Goal: Task Accomplishment & Management: Manage account settings

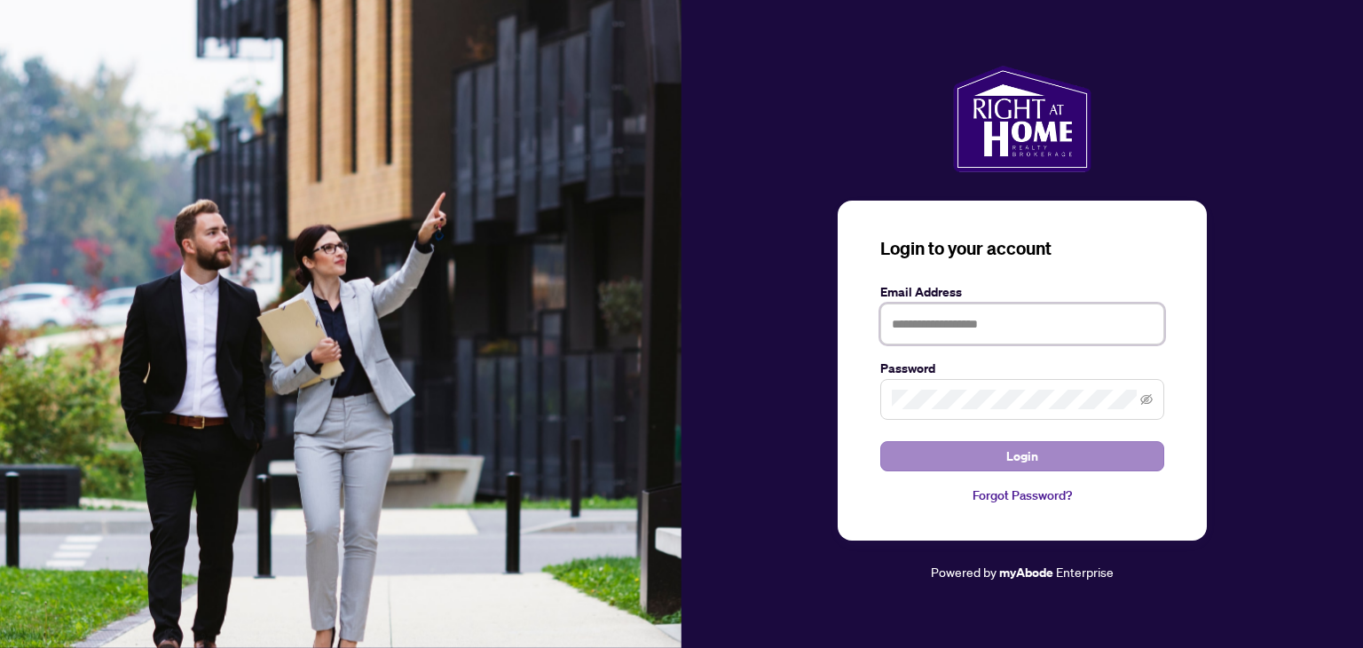
type input "**********"
click at [1027, 461] on span "Login" at bounding box center [1023, 456] width 32 height 28
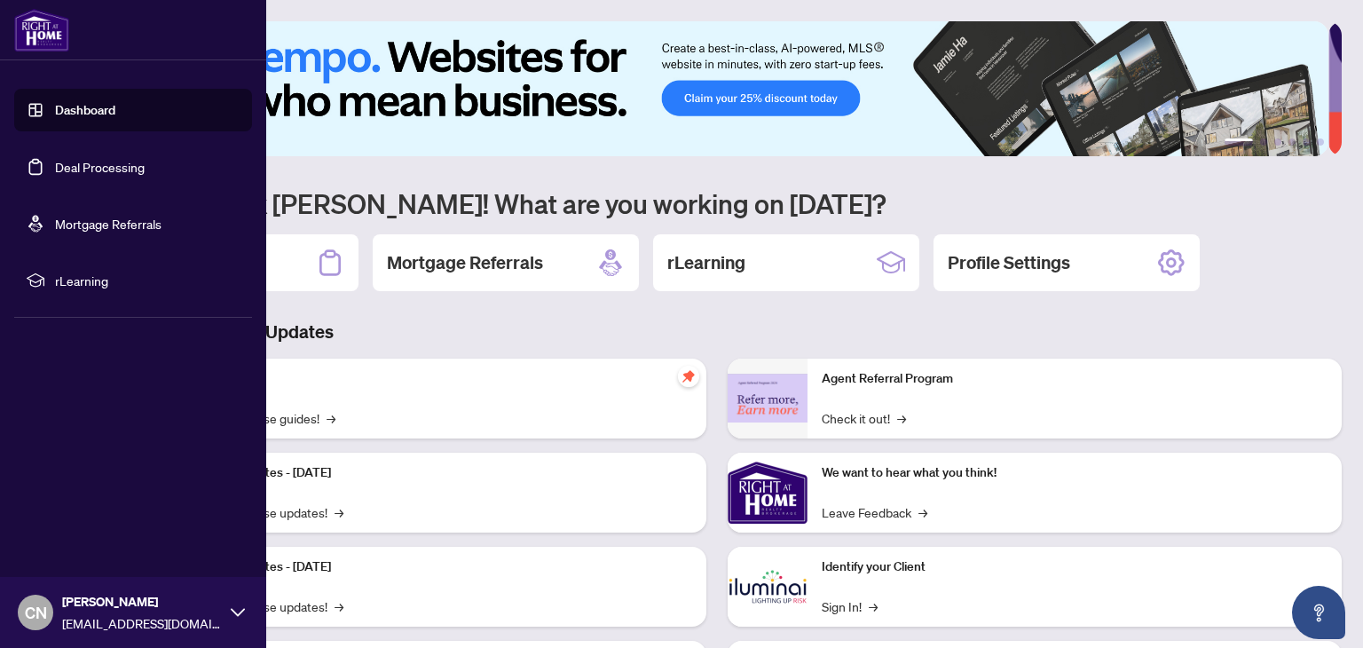
click at [55, 159] on link "Deal Processing" at bounding box center [100, 167] width 90 height 16
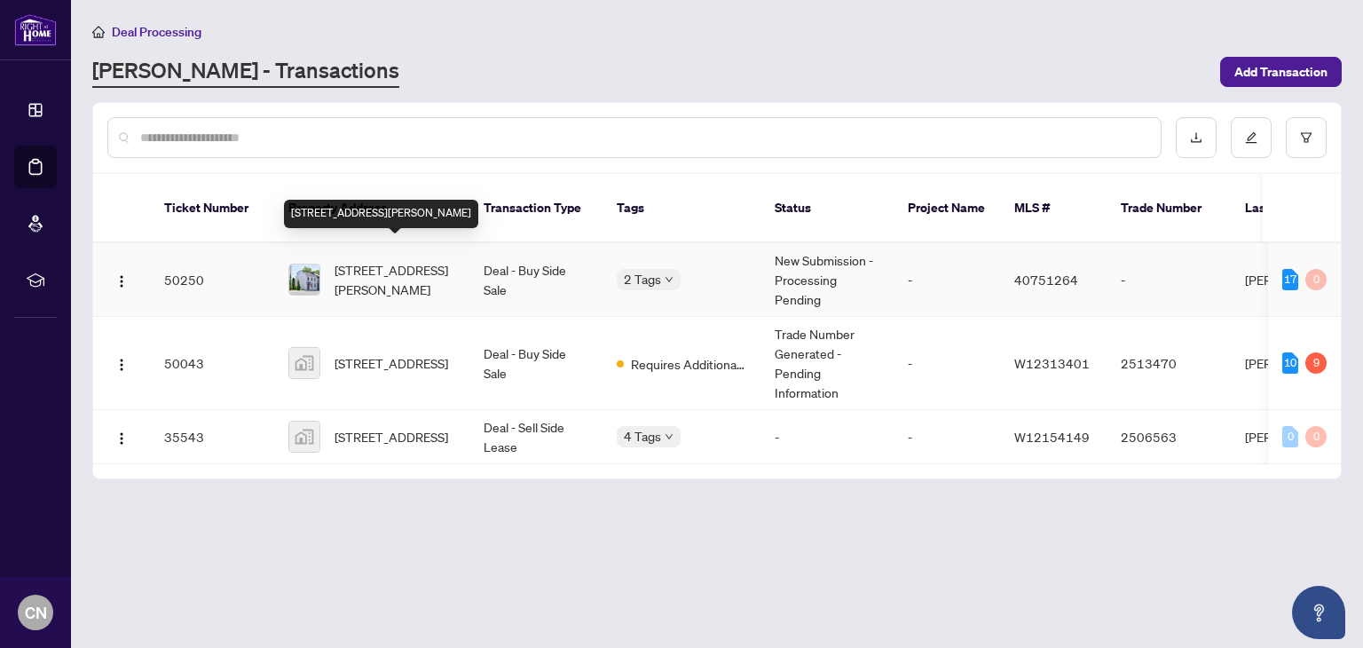
click at [362, 260] on span "[STREET_ADDRESS][PERSON_NAME]" at bounding box center [395, 279] width 121 height 39
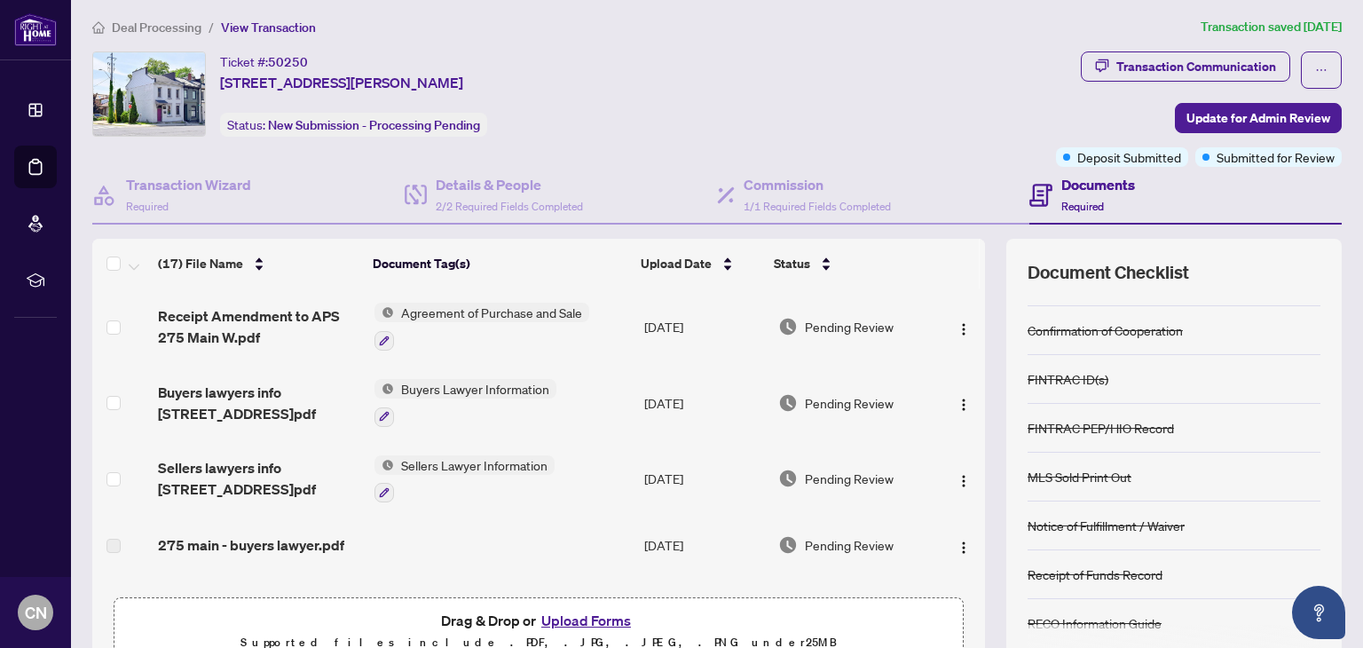
scroll to position [93, 0]
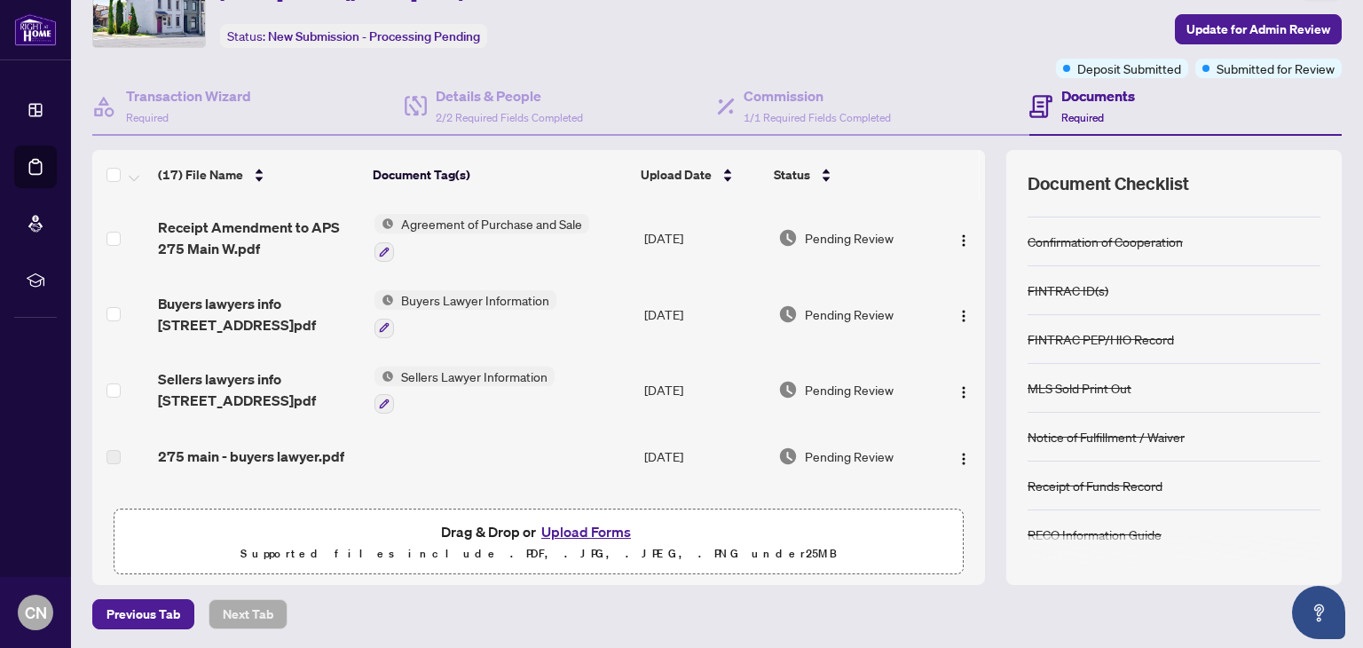
click at [596, 523] on button "Upload Forms" at bounding box center [586, 531] width 100 height 23
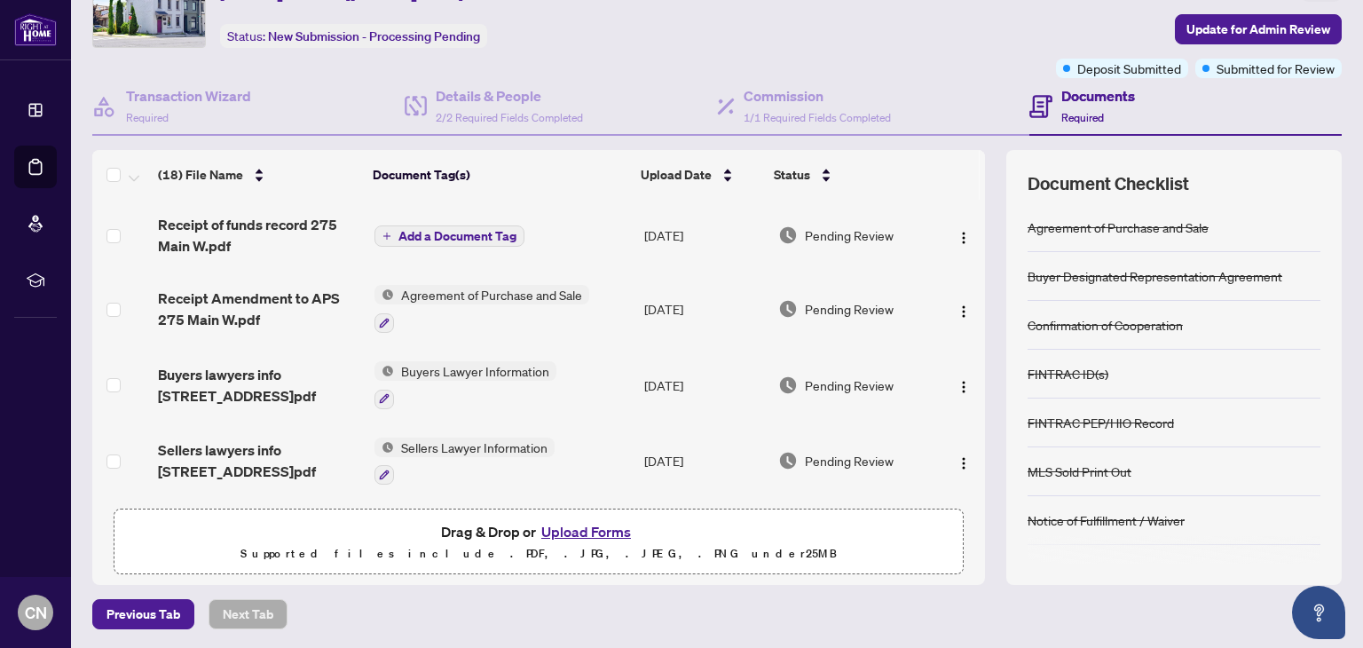
click at [432, 230] on span "Add a Document Tag" at bounding box center [458, 236] width 118 height 12
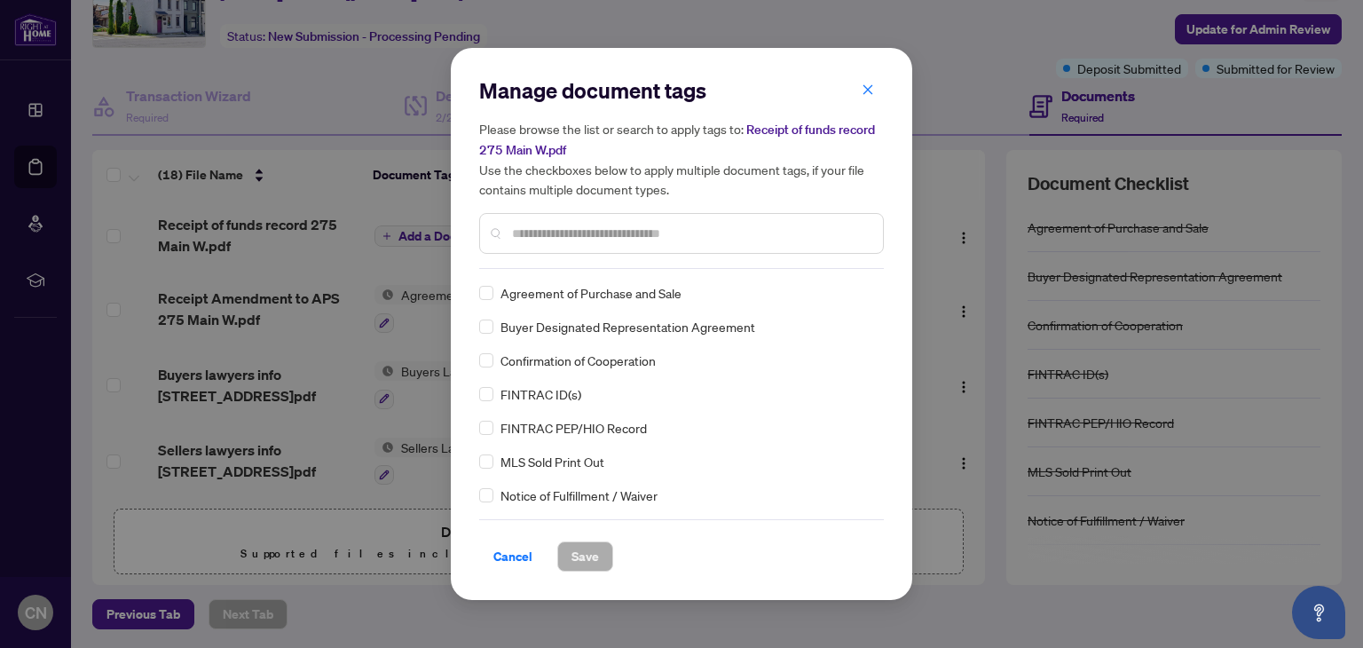
click at [586, 421] on span "FINTRAC PEP/HIO Record" at bounding box center [574, 428] width 146 height 20
click at [554, 416] on div "Agreement of Purchase and Sale Buyer Designated Representation Agreement Confir…" at bounding box center [681, 394] width 405 height 222
click at [586, 547] on span "Save" at bounding box center [586, 556] width 28 height 28
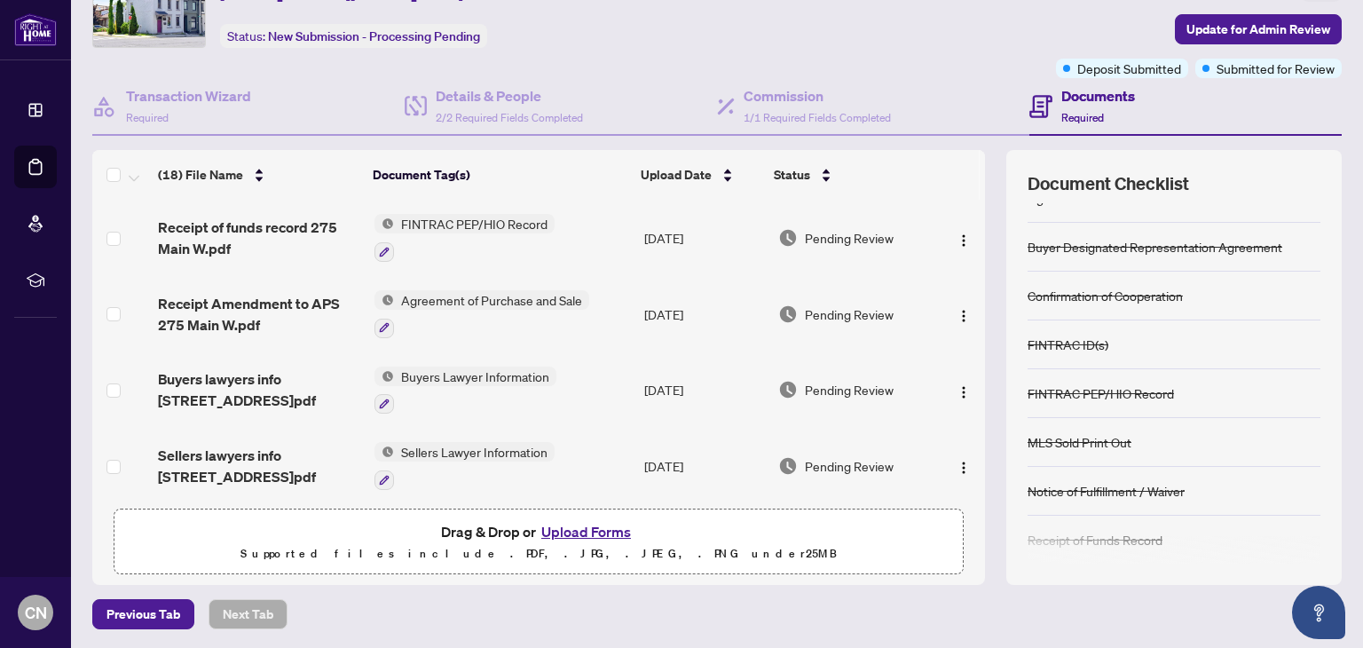
scroll to position [0, 0]
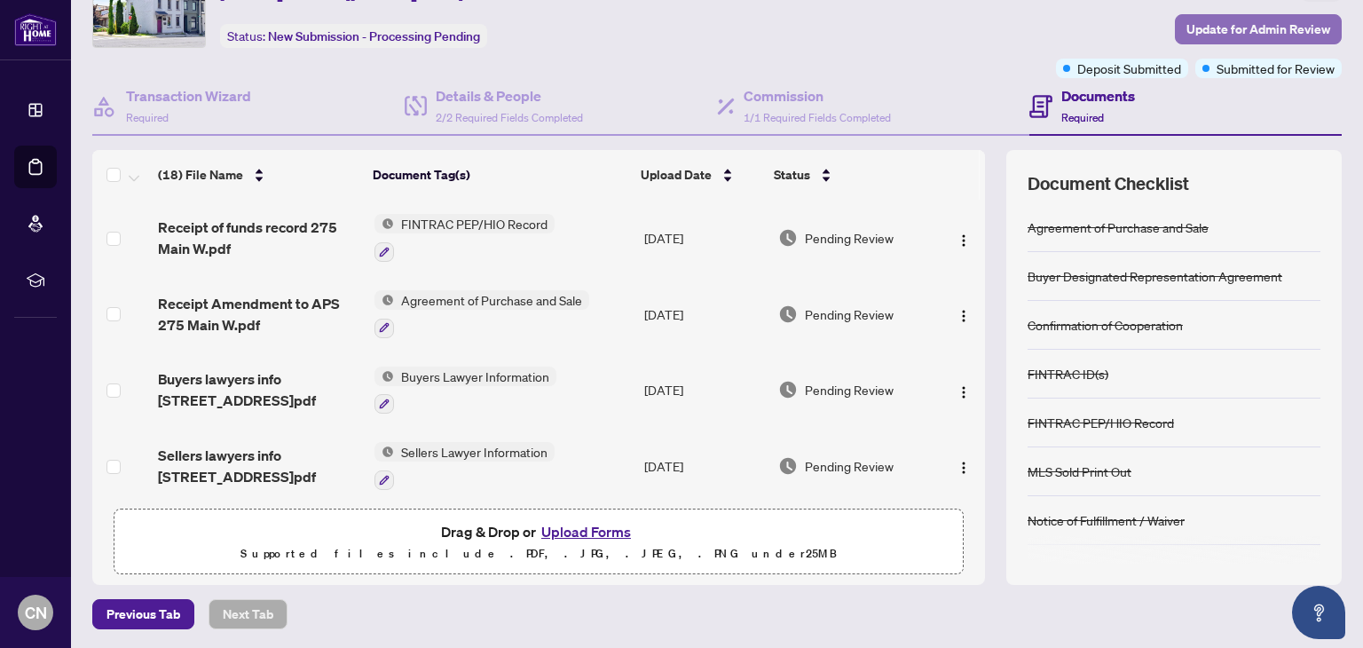
click at [1027, 36] on span "Update for Admin Review" at bounding box center [1259, 29] width 144 height 28
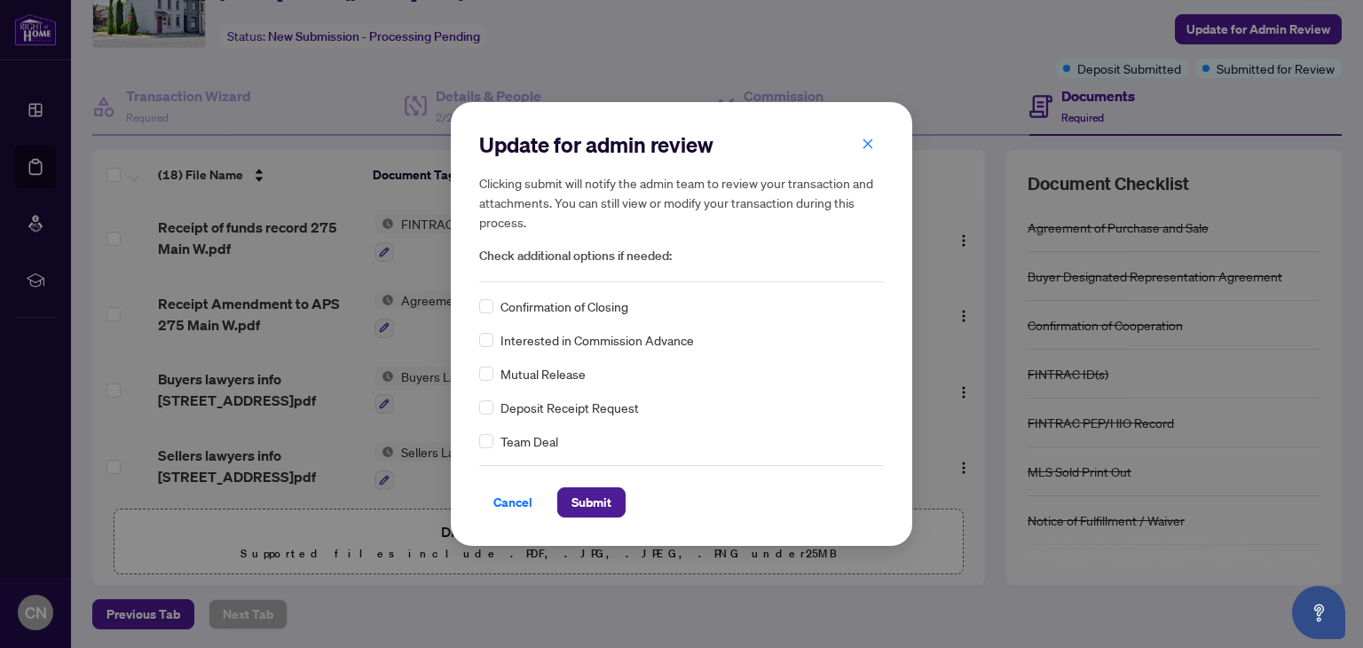
drag, startPoint x: 596, startPoint y: 498, endPoint x: 625, endPoint y: 470, distance: 40.2
click at [597, 498] on span "Submit" at bounding box center [592, 502] width 40 height 28
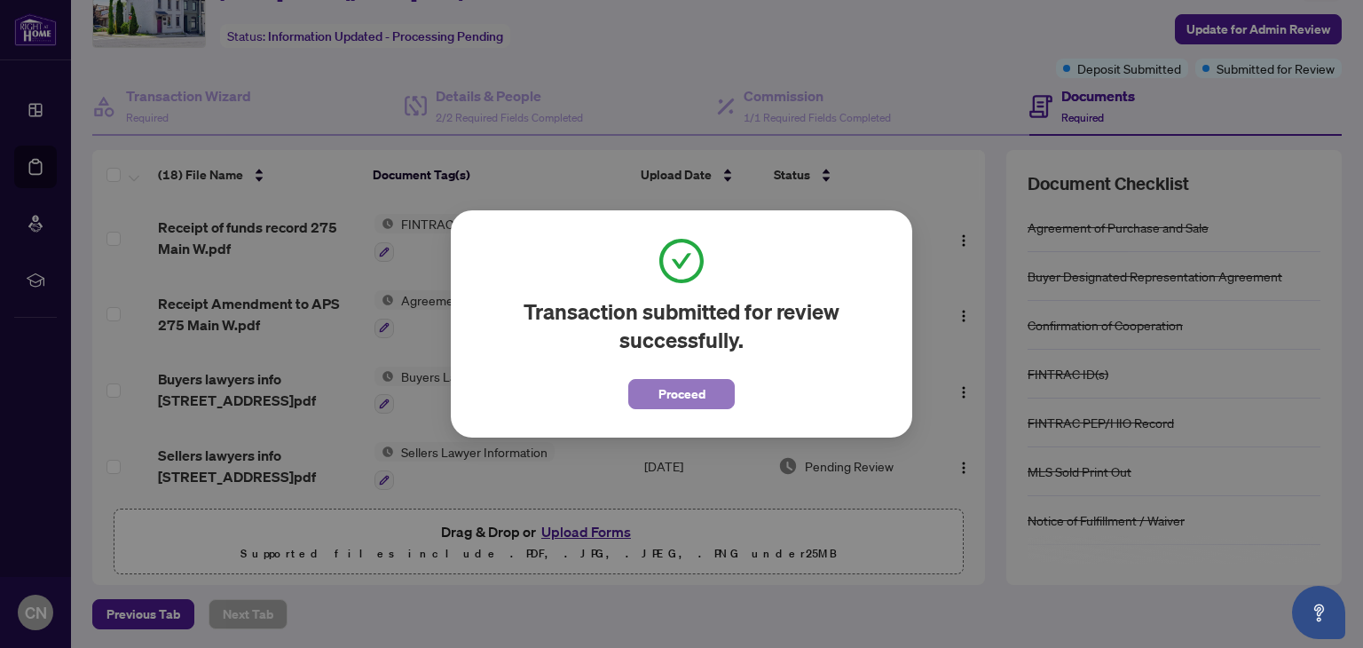
click at [713, 384] on button "Proceed" at bounding box center [681, 394] width 107 height 30
